Goal: Navigation & Orientation: Find specific page/section

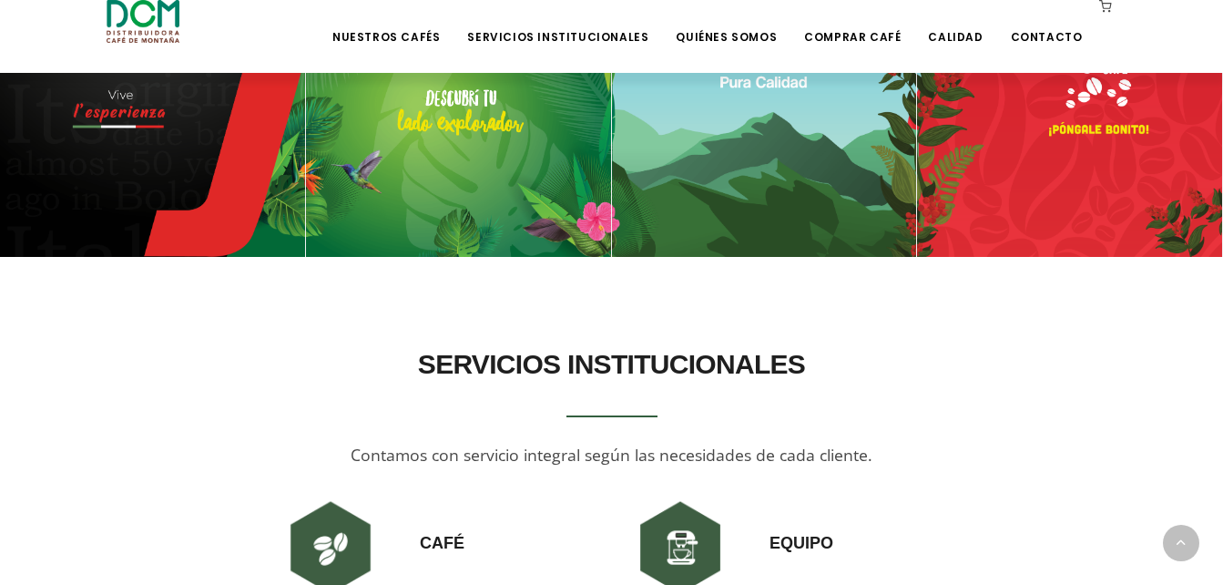
scroll to position [950, 0]
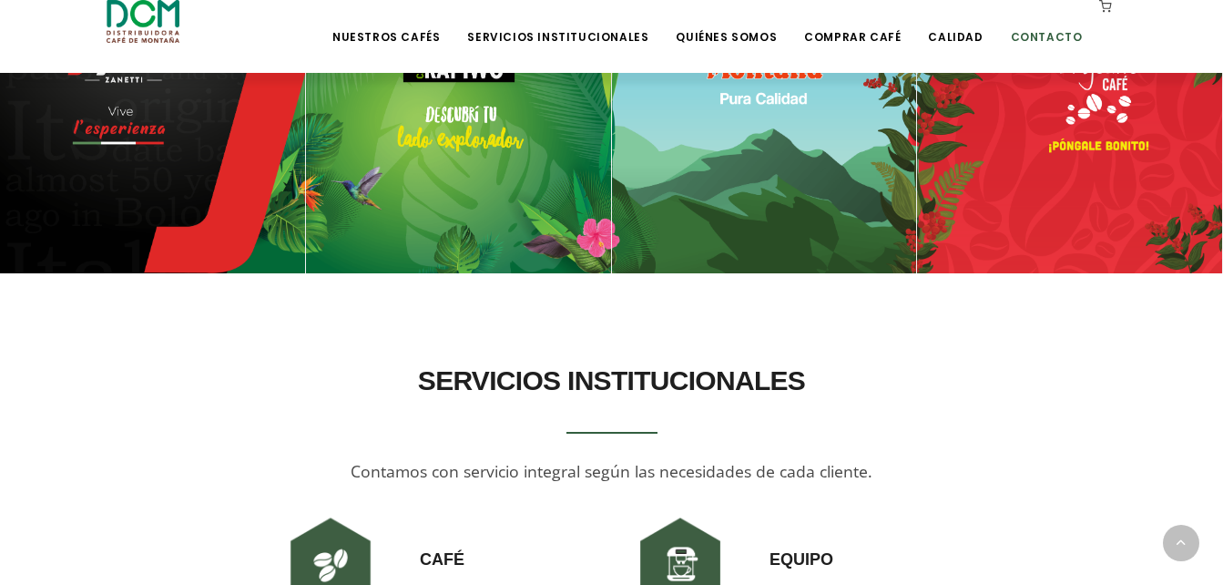
click at [1048, 37] on link "Contacto" at bounding box center [1047, 23] width 94 height 43
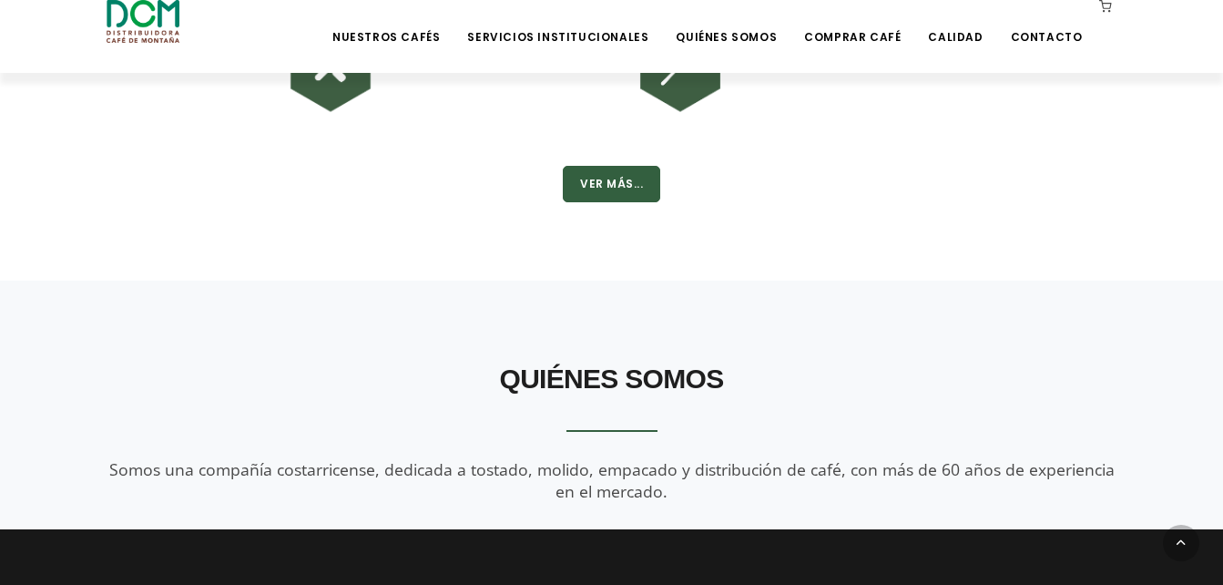
scroll to position [1678, 0]
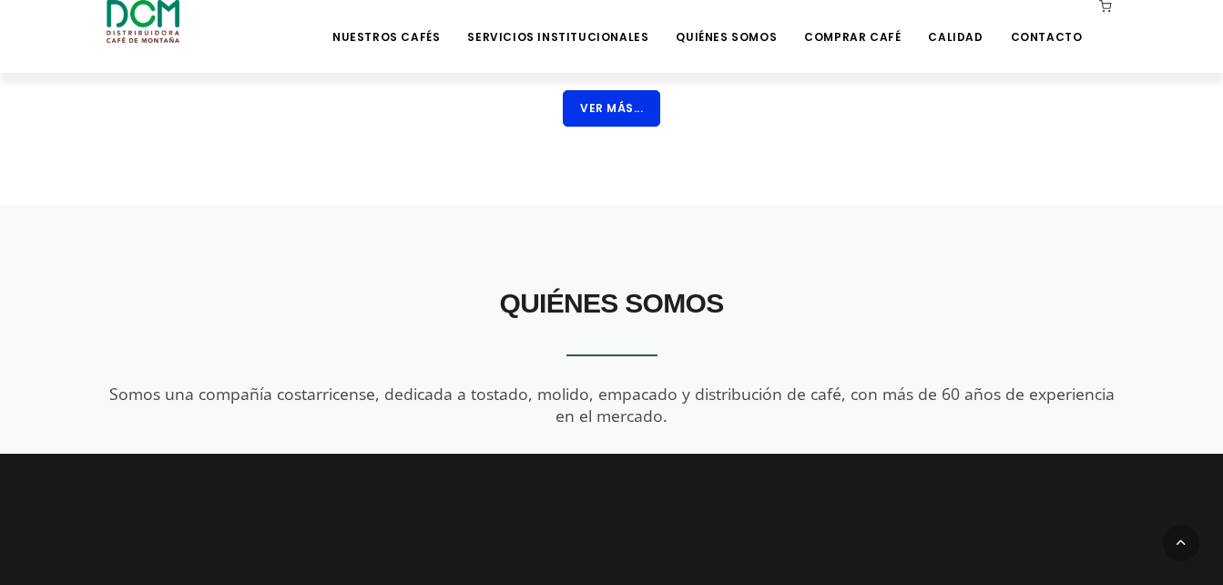
click at [617, 114] on button "Ver Más..." at bounding box center [611, 108] width 97 height 36
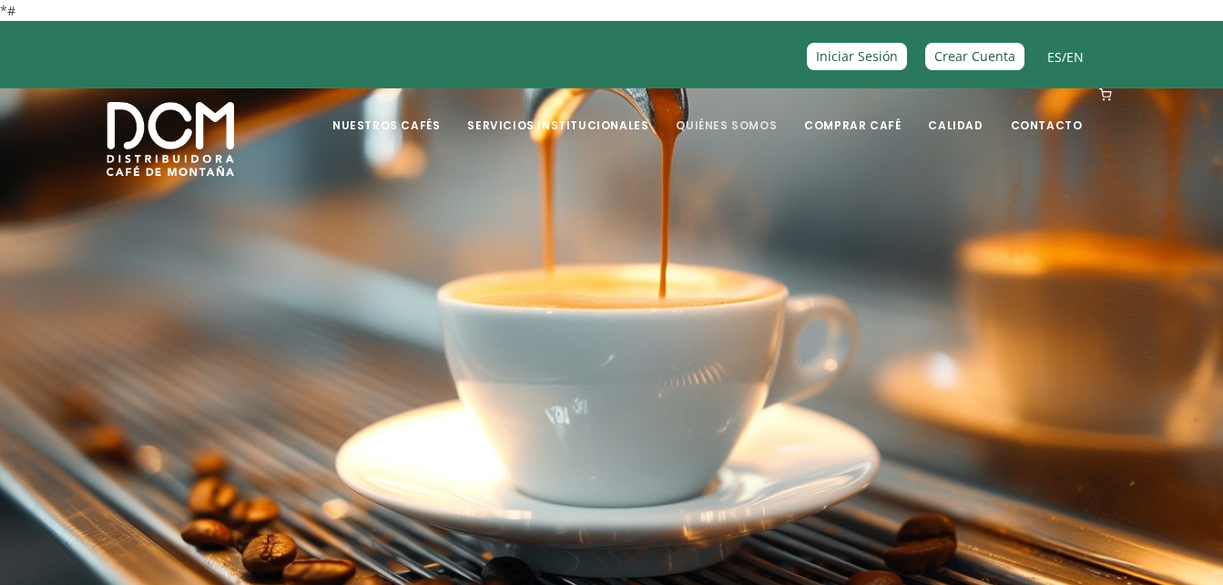
click at [748, 119] on link "Quiénes Somos" at bounding box center [726, 111] width 123 height 43
